Goal: Task Accomplishment & Management: Manage account settings

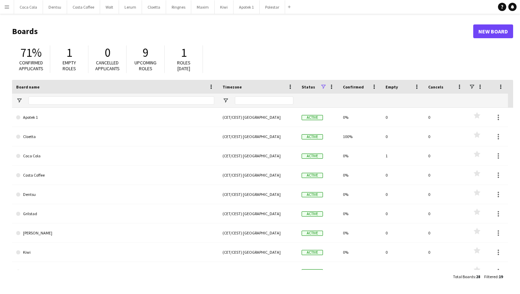
click at [6, 8] on app-icon "Menu" at bounding box center [7, 7] width 6 height 6
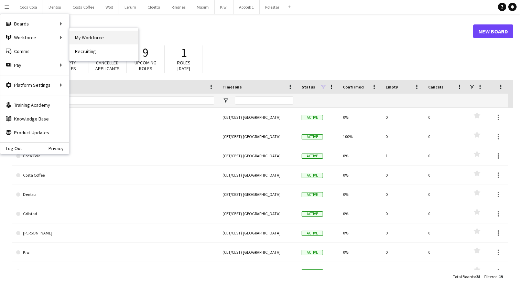
click at [118, 40] on link "My Workforce" at bounding box center [104, 38] width 69 height 14
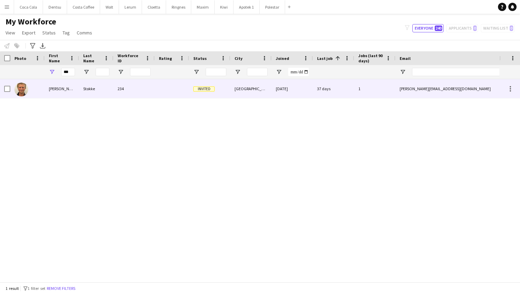
click at [165, 91] on div at bounding box center [172, 88] width 34 height 19
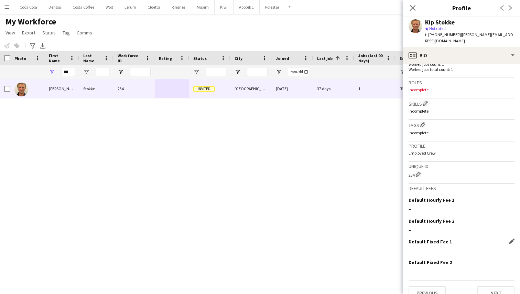
scroll to position [209, 0]
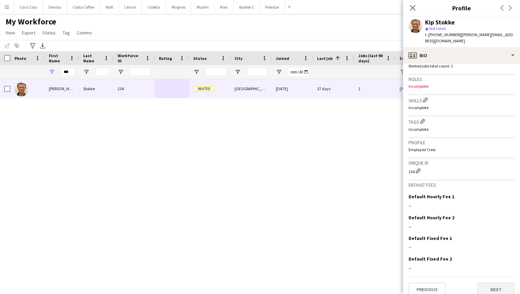
click at [486, 283] on button "Next" at bounding box center [496, 290] width 37 height 14
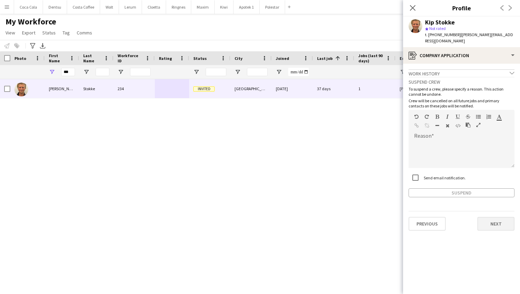
click at [497, 217] on button "Next" at bounding box center [496, 224] width 37 height 14
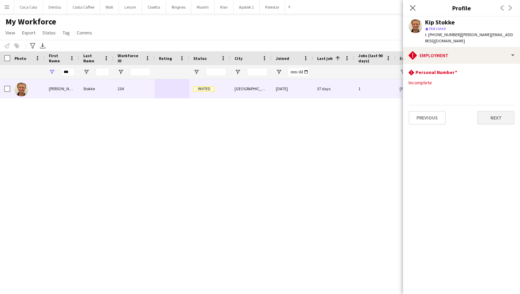
click at [499, 116] on button "Next" at bounding box center [496, 118] width 37 height 14
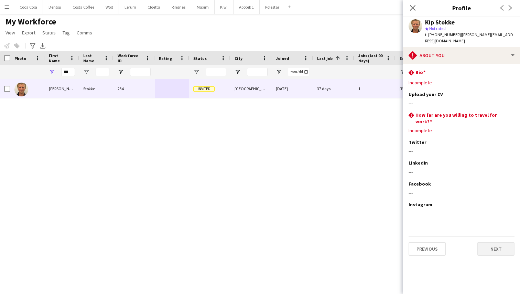
click at [499, 244] on app-section-data-types "rhombus-alert Bio Edit this field Incomplete Upload your CV Edit this field ---…" at bounding box center [461, 179] width 117 height 230
click at [498, 242] on button "Next" at bounding box center [496, 249] width 37 height 14
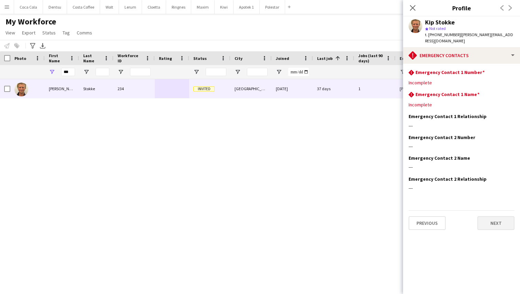
click at [492, 218] on button "Next" at bounding box center [496, 223] width 37 height 14
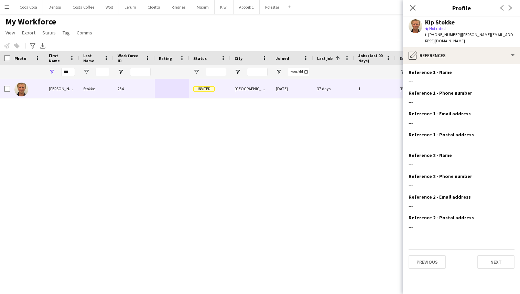
click at [305, 178] on div "[PERSON_NAME] [GEOGRAPHIC_DATA] [DATE] 37 days 1 [PERSON_NAME][EMAIL_ADDRESS][D…" at bounding box center [250, 178] width 500 height 198
